Goal: Information Seeking & Learning: Check status

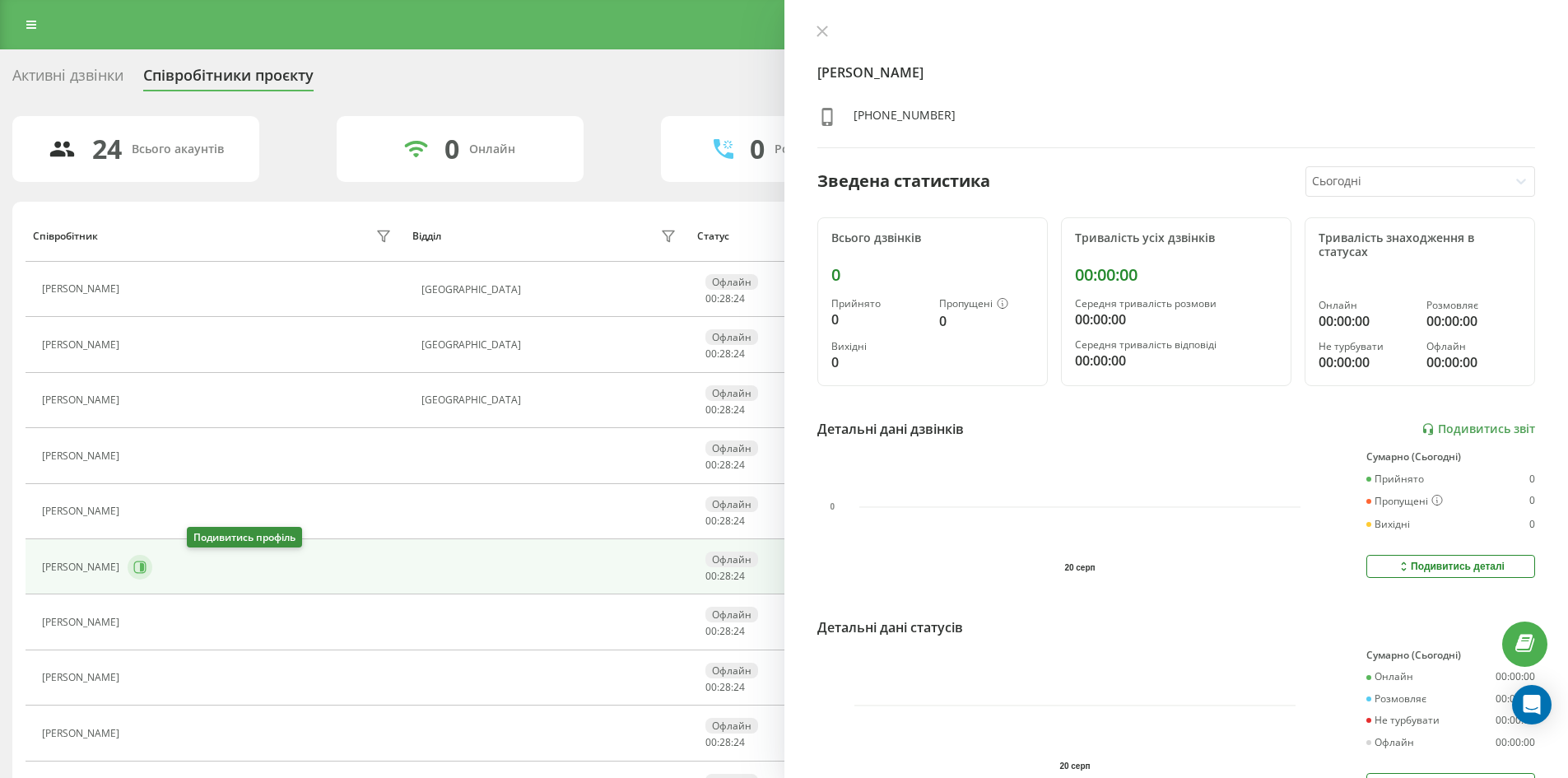
click at [146, 570] on icon at bounding box center [140, 567] width 13 height 13
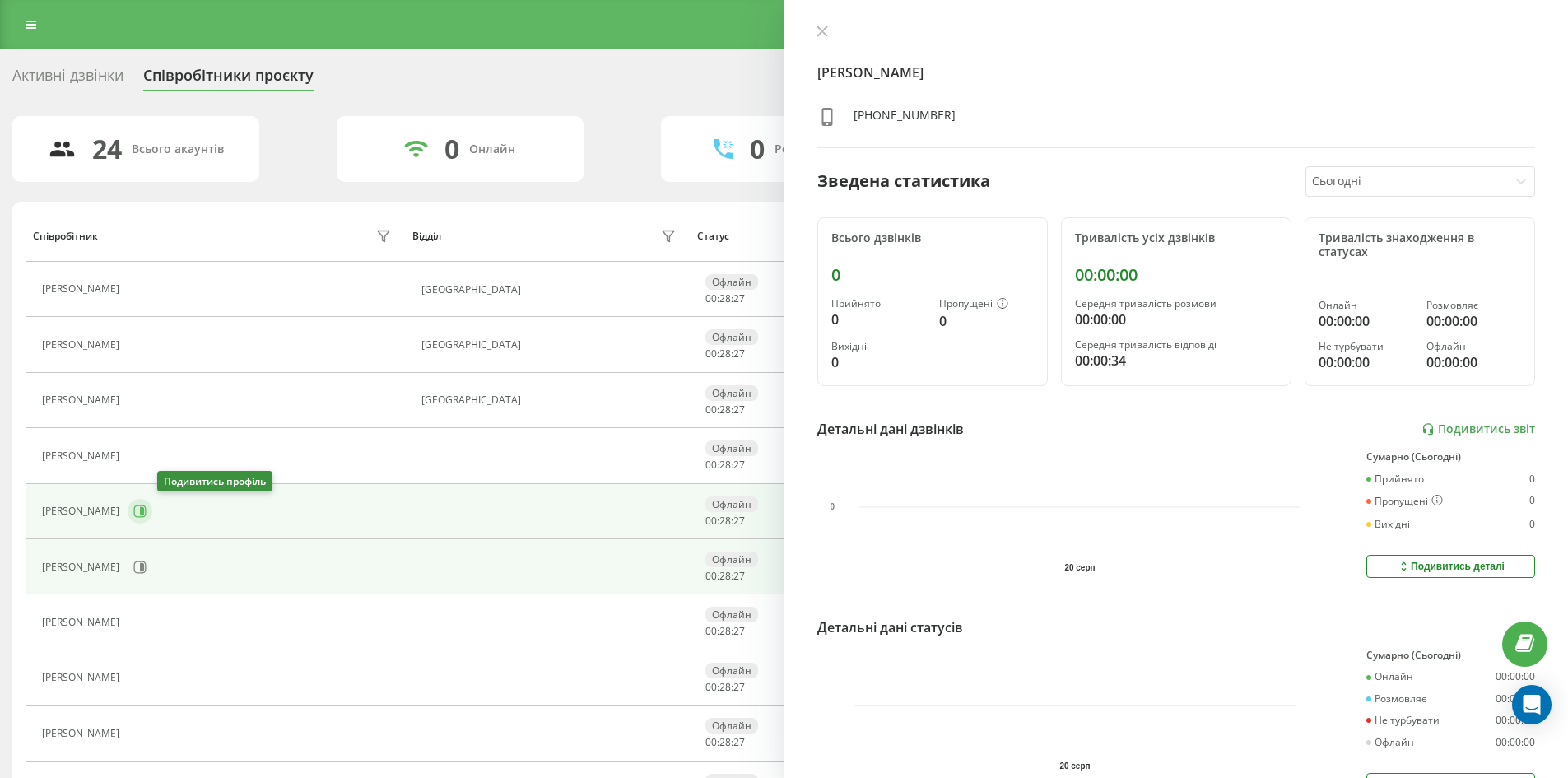
click at [144, 508] on icon at bounding box center [142, 511] width 4 height 9
click at [146, 572] on icon at bounding box center [140, 568] width 13 height 13
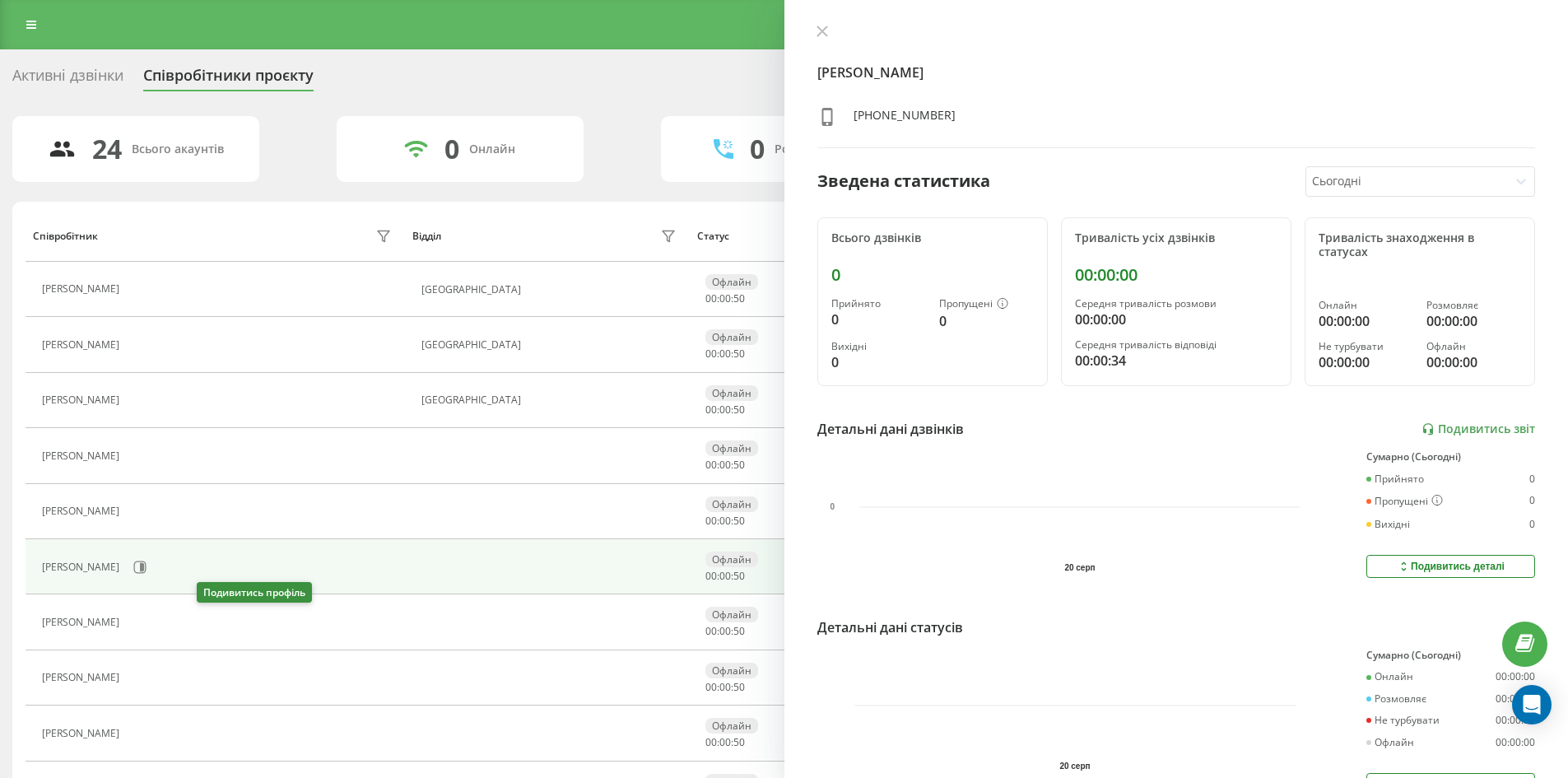
click at [142, 622] on icon at bounding box center [140, 622] width 4 height 9
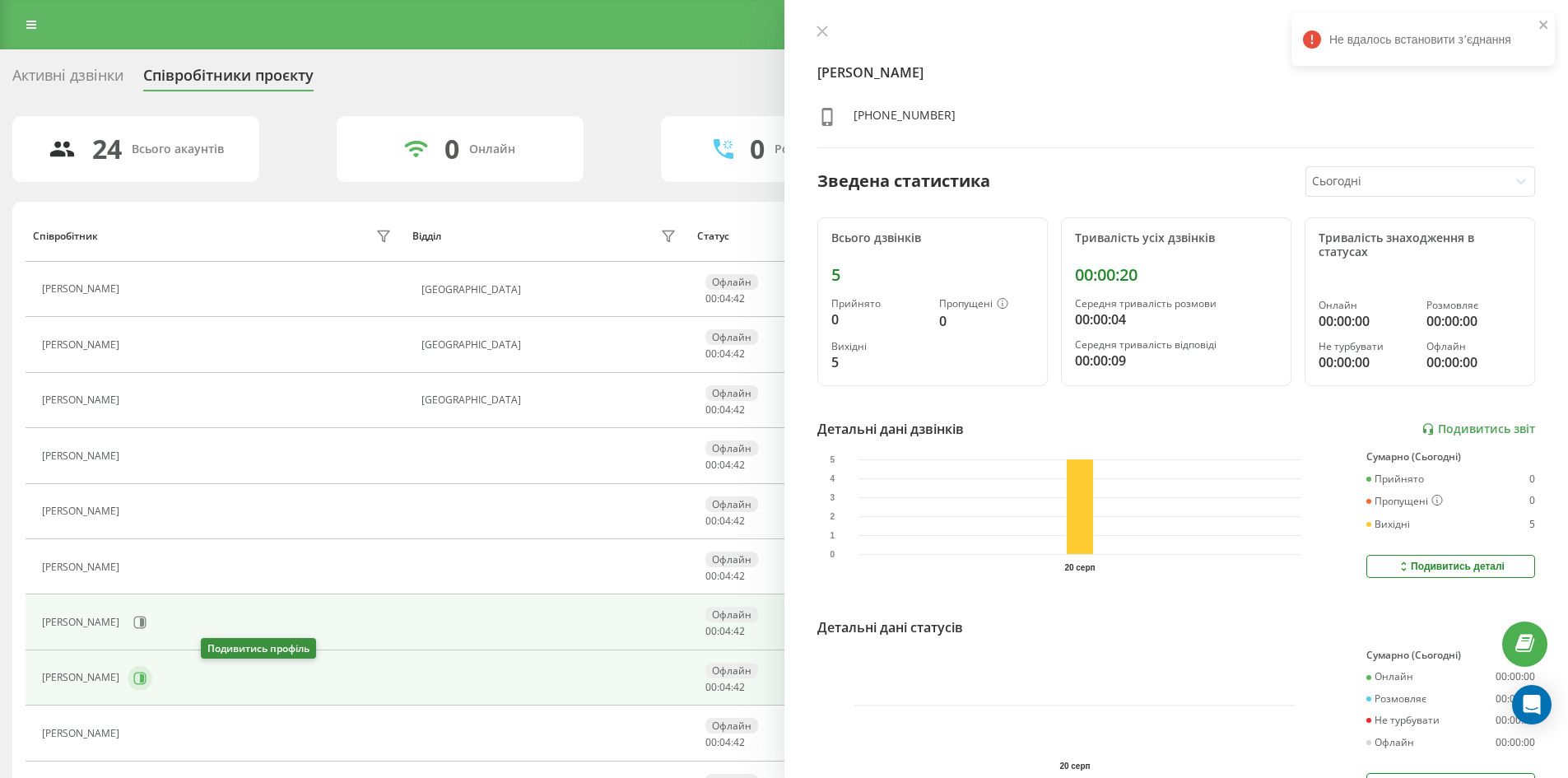
click at [146, 674] on icon at bounding box center [140, 679] width 13 height 13
click at [146, 624] on icon at bounding box center [140, 623] width 13 height 13
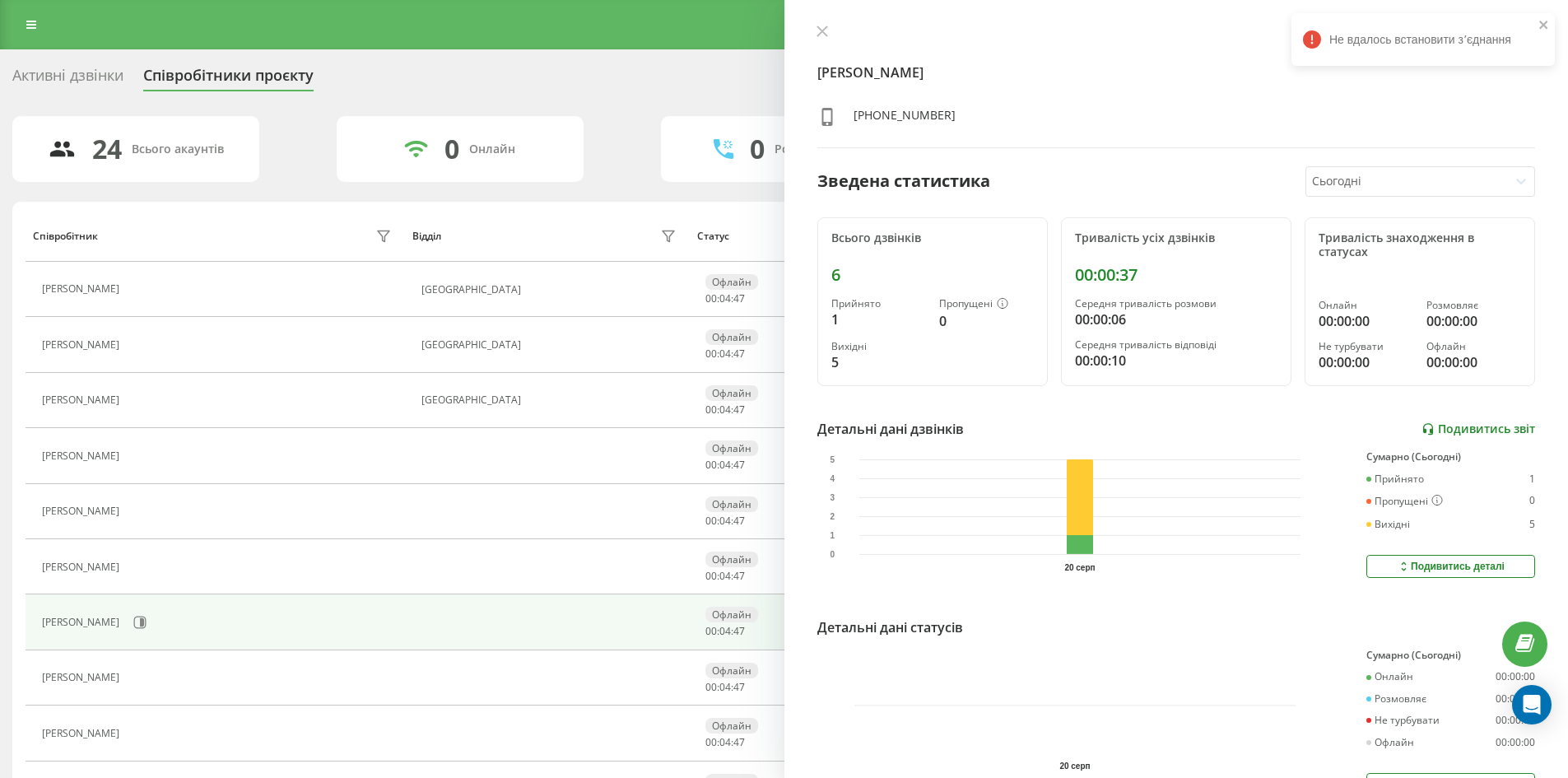
click at [1490, 426] on link "Подивитись звіт" at bounding box center [1478, 429] width 114 height 14
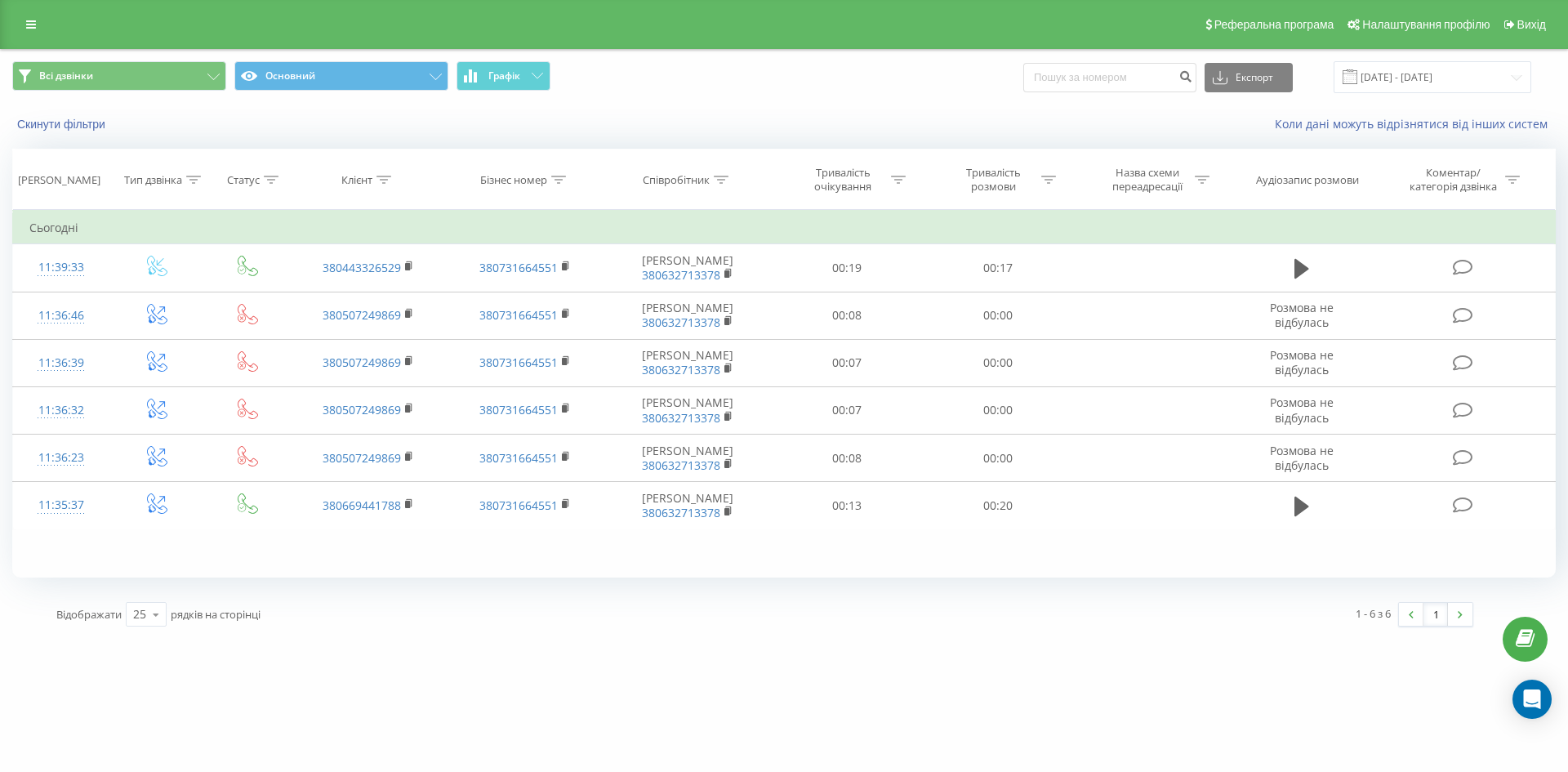
click at [1298, 278] on icon at bounding box center [1301, 269] width 14 height 19
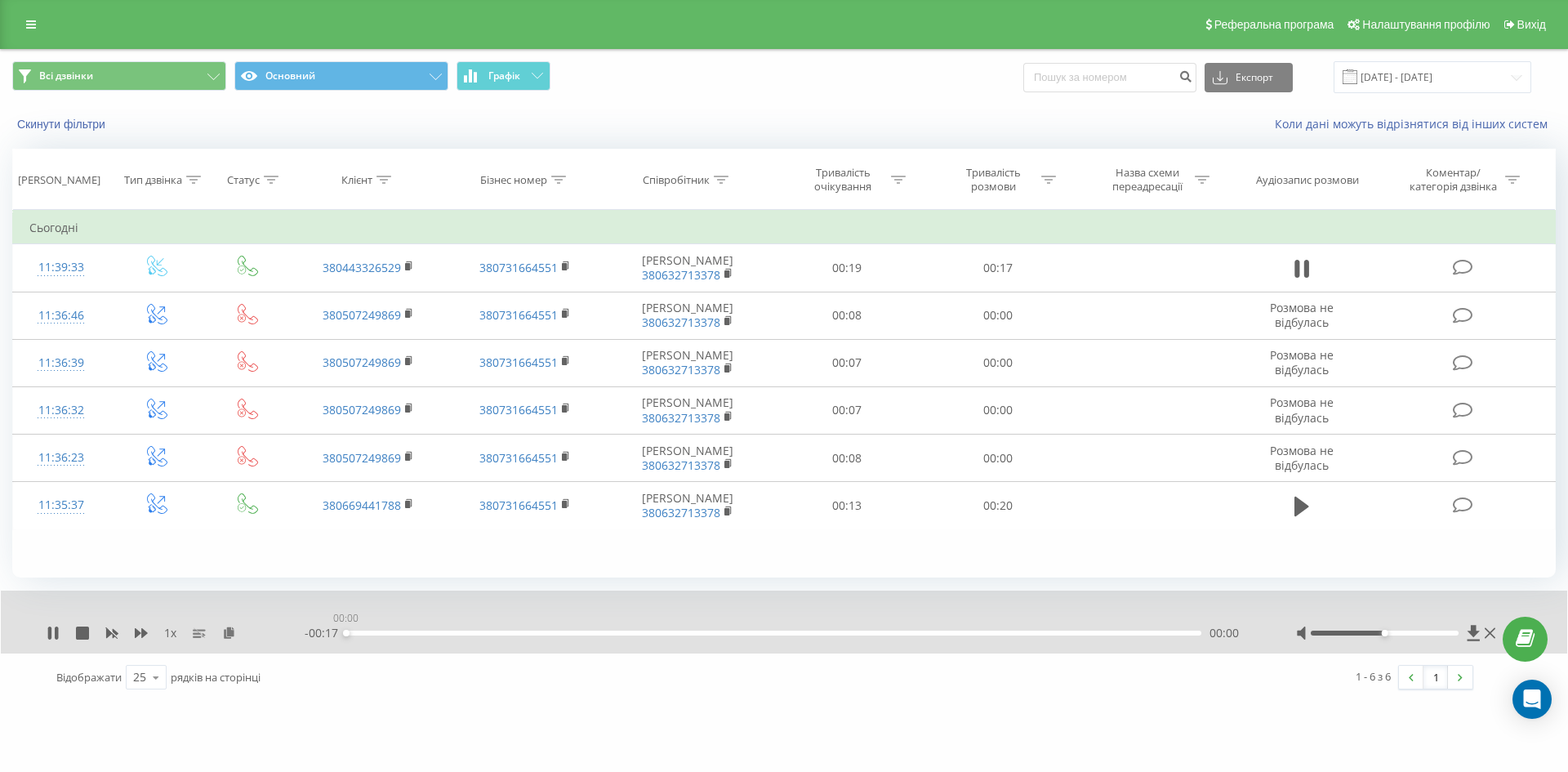
drag, startPoint x: 352, startPoint y: 661, endPoint x: 323, endPoint y: 658, distance: 29.2
click at [323, 641] on div "- 00:17 00:00 00:00" at bounding box center [780, 632] width 950 height 16
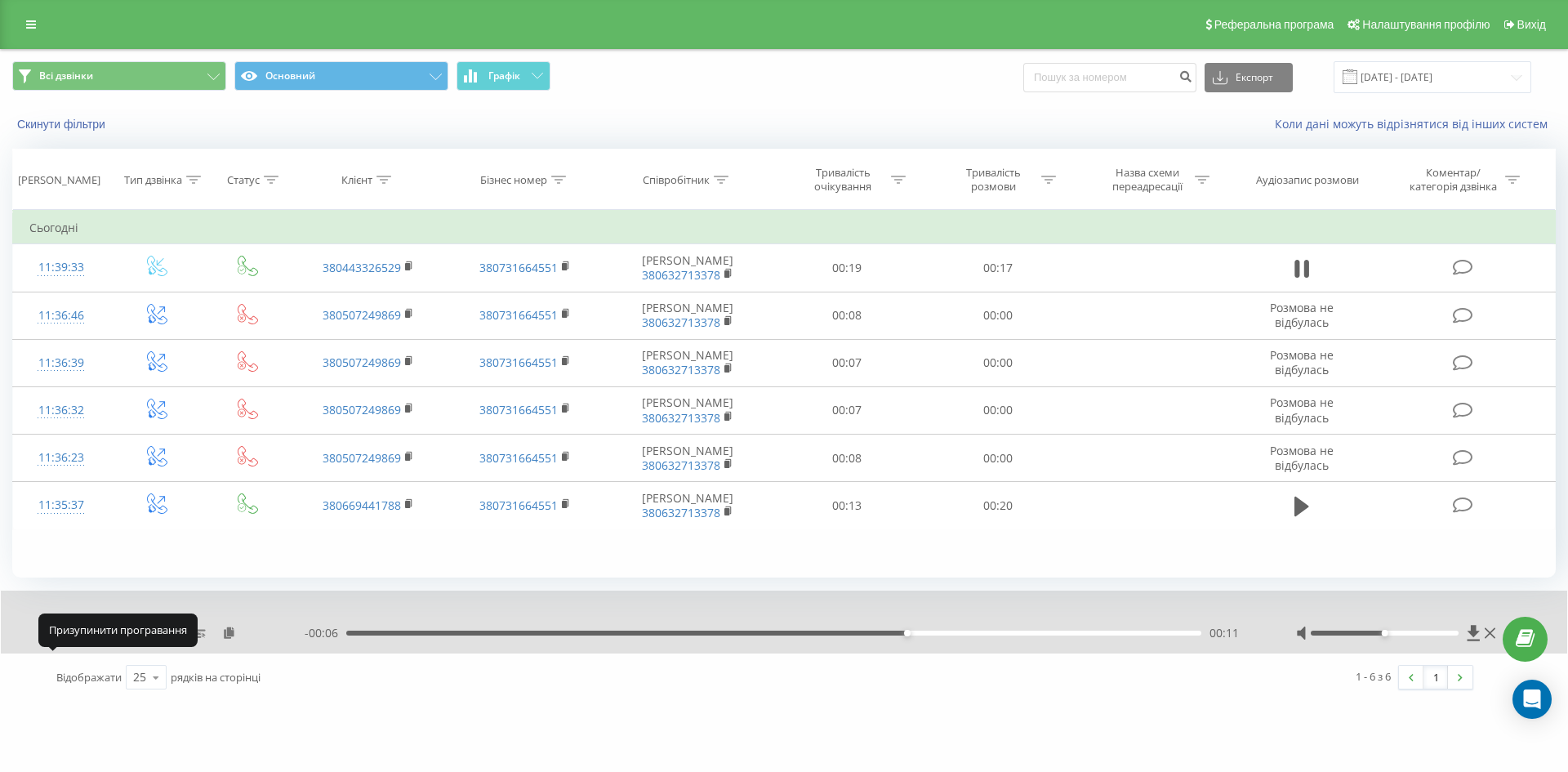
click at [51, 640] on icon at bounding box center [49, 633] width 3 height 13
